Goal: Task Accomplishment & Management: Manage account settings

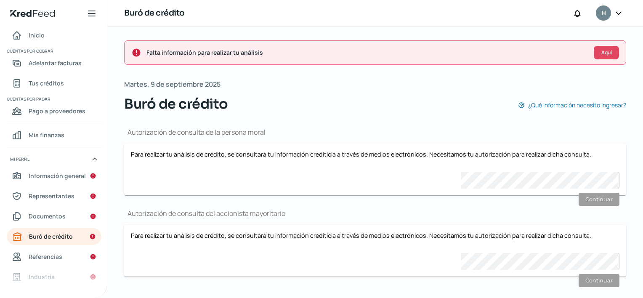
scroll to position [12, 0]
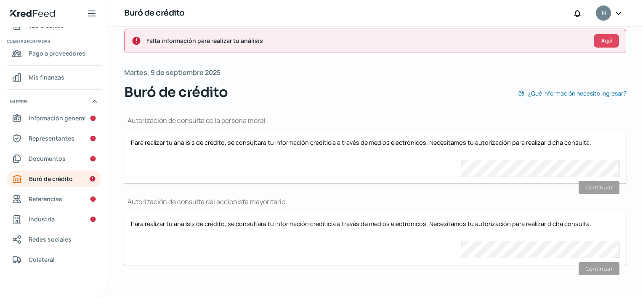
click at [617, 12] on icon at bounding box center [618, 13] width 8 height 8
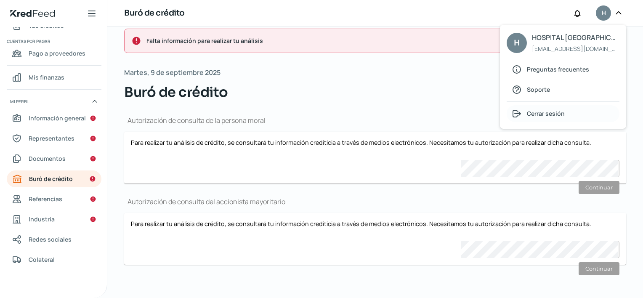
click at [554, 112] on span "Cerrar sesión" at bounding box center [546, 113] width 38 height 11
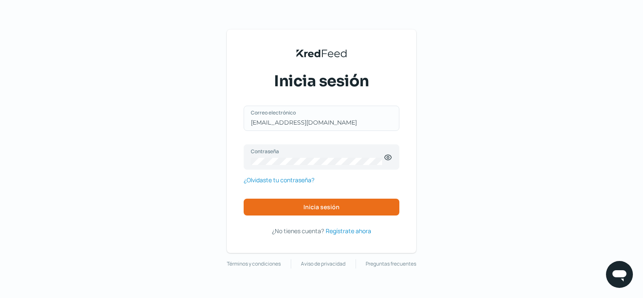
click at [362, 129] on div "[EMAIL_ADDRESS][DOMAIN_NAME] Correo electrónico" at bounding box center [322, 118] width 156 height 25
type input "j"
type input "[EMAIL_ADDRESS][DOMAIN_NAME]"
click at [388, 153] on icon at bounding box center [388, 157] width 8 height 8
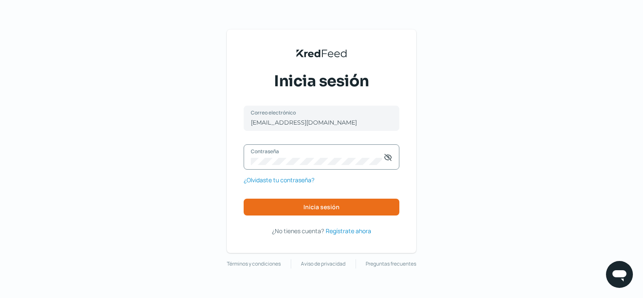
click at [198, 194] on div "KredFeed's Black Logo Inicia sesión [EMAIL_ADDRESS][DOMAIN_NAME] Correo electró…" at bounding box center [321, 149] width 643 height 298
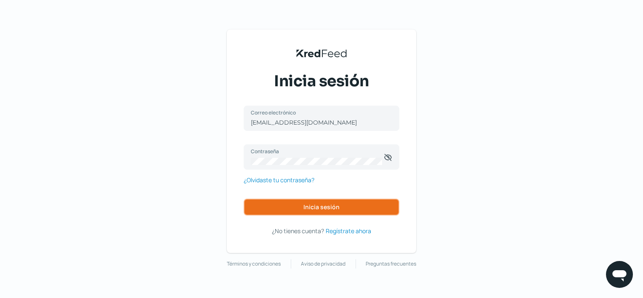
click at [322, 205] on span "Inicia sesión" at bounding box center [321, 207] width 36 height 6
